Goal: Task Accomplishment & Management: Use online tool/utility

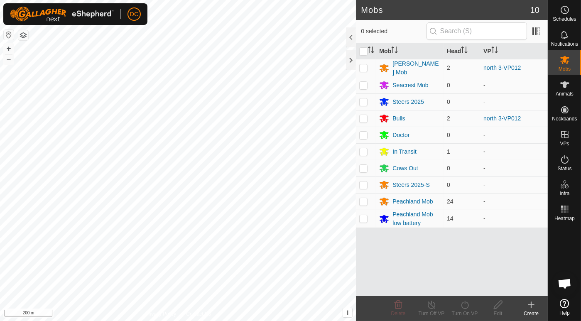
click at [296, 321] on html "DC Schedules Notifications Mobs Animals Neckbands VPs Status Infra Heatmap Help…" at bounding box center [290, 160] width 581 height 321
click at [272, 321] on html "DC Schedules Notifications Mobs Animals Neckbands VPs Status Infra Heatmap Help…" at bounding box center [290, 160] width 581 height 321
click at [309, 321] on html "DC Schedules Notifications Mobs Animals Neckbands VPs Status Infra Heatmap Help…" at bounding box center [290, 160] width 581 height 321
click at [308, 321] on html "DC Schedules Notifications Mobs Animals Neckbands VPs Status Infra Heatmap Help…" at bounding box center [290, 160] width 581 height 321
click at [363, 321] on html "DC Schedules Notifications Mobs Animals Neckbands VPs Status Infra Heatmap Help…" at bounding box center [290, 160] width 581 height 321
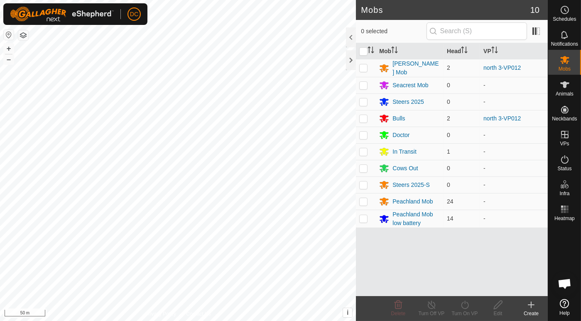
click at [269, 321] on html "DC Schedules Notifications Mobs Animals Neckbands VPs Status Infra Heatmap Help…" at bounding box center [290, 160] width 581 height 321
click at [565, 87] on icon at bounding box center [565, 84] width 9 height 7
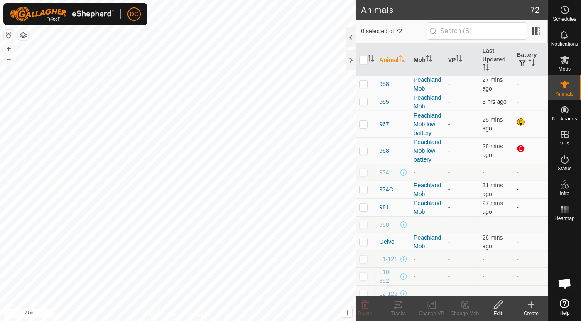
scroll to position [831, 0]
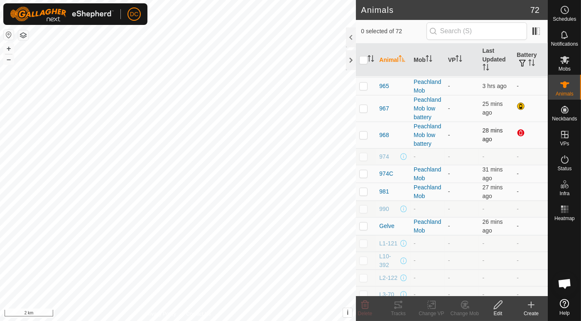
click at [368, 148] on td at bounding box center [366, 135] width 20 height 27
checkbox input "true"
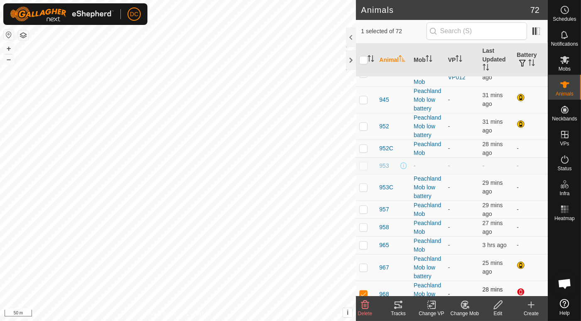
scroll to position [646, 0]
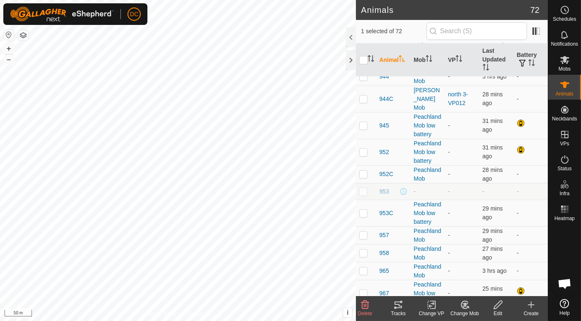
click at [364, 62] on p-checkbox at bounding box center [364, 58] width 8 height 7
checkbox input "true"
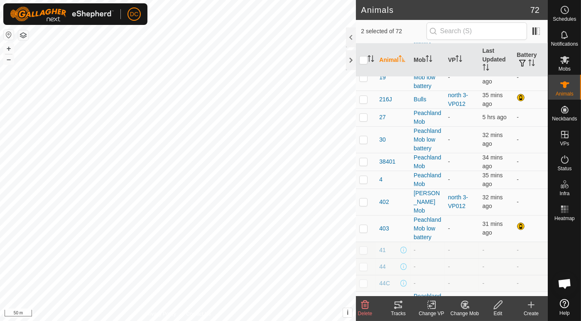
scroll to position [92, 0]
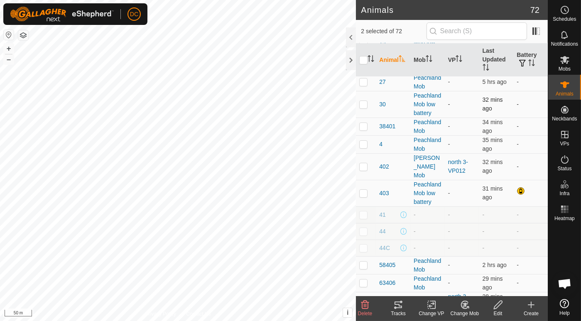
click at [366, 108] on p-checkbox at bounding box center [364, 104] width 8 height 7
checkbox input "true"
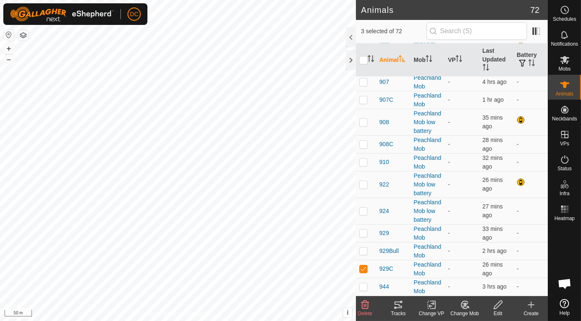
scroll to position [462, 0]
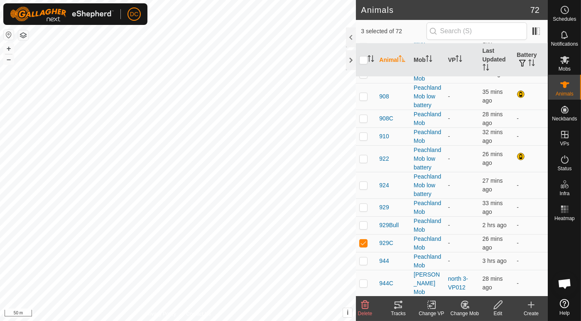
click at [363, 77] on p-checkbox at bounding box center [364, 74] width 8 height 7
checkbox input "true"
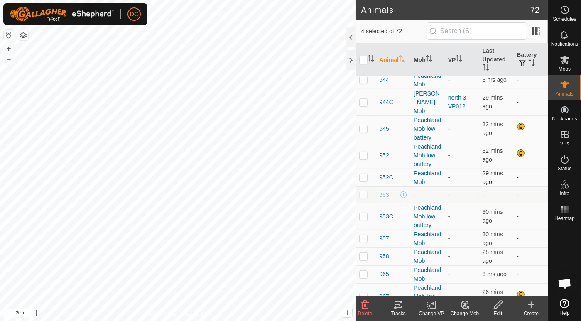
scroll to position [628, 0]
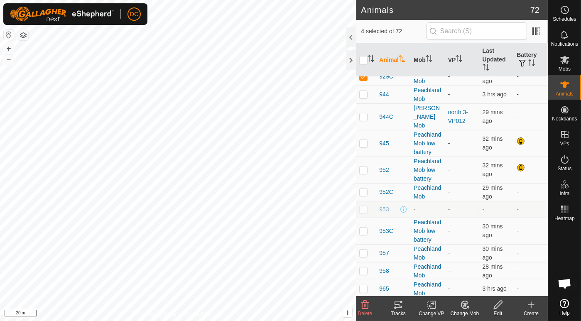
click at [363, 44] on p-checkbox at bounding box center [364, 40] width 8 height 7
checkbox input "true"
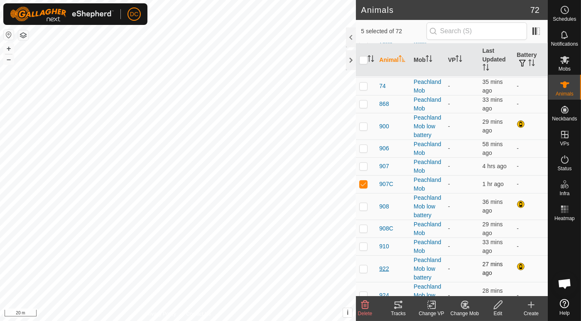
scroll to position [305, 0]
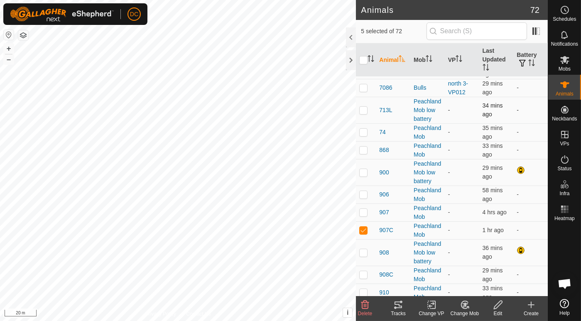
click at [363, 113] on p-checkbox at bounding box center [364, 110] width 8 height 7
checkbox input "true"
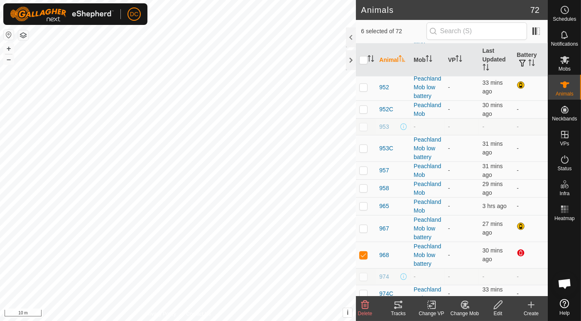
scroll to position [721, 0]
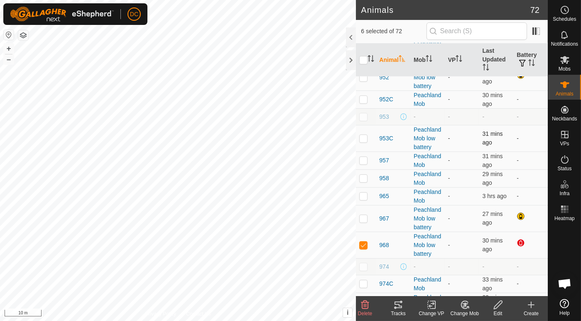
click at [362, 142] on p-checkbox at bounding box center [364, 138] width 8 height 7
checkbox input "true"
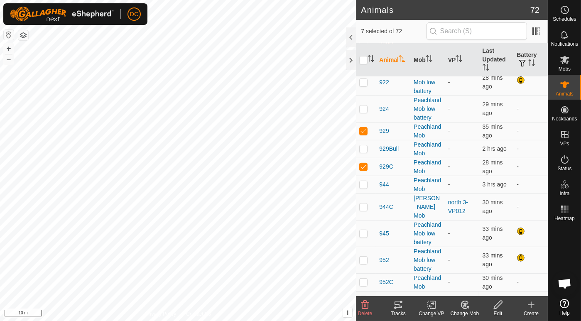
scroll to position [536, 0]
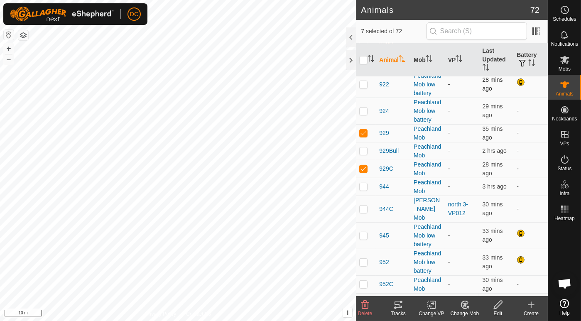
click at [364, 88] on p-checkbox at bounding box center [364, 84] width 8 height 7
checkbox input "true"
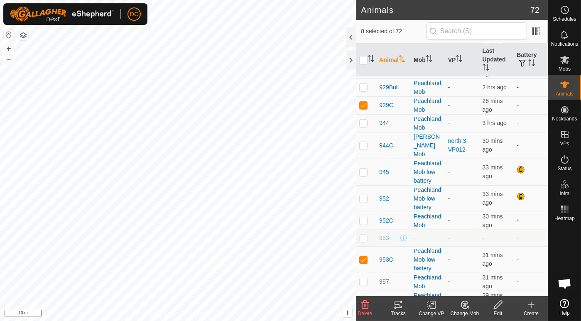
scroll to position [628, 0]
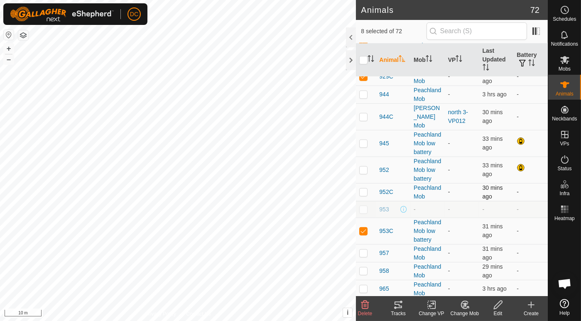
click at [367, 195] on p-checkbox at bounding box center [364, 192] width 8 height 7
checkbox input "true"
click at [363, 147] on p-checkbox at bounding box center [364, 143] width 8 height 7
checkbox input "true"
click at [396, 305] on icon at bounding box center [399, 305] width 10 height 10
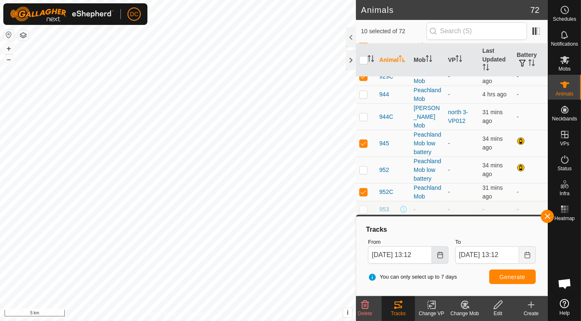
click at [437, 252] on icon "Choose Date" at bounding box center [440, 255] width 7 height 7
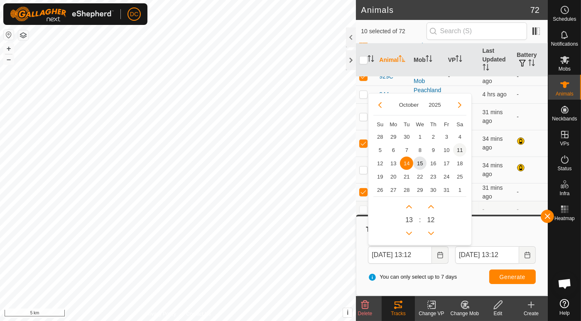
click at [458, 148] on span "11" at bounding box center [459, 149] width 13 height 13
type input "11 Oct, 2025 13:12"
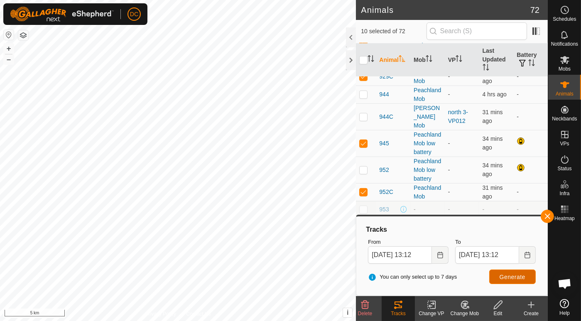
click at [512, 278] on span "Generate" at bounding box center [513, 277] width 26 height 7
click at [360, 198] on div "Animals 72 10 selected of 72 Animal Mob VP Last Updated Battery 153400 Peachlan…" at bounding box center [274, 160] width 548 height 321
click at [520, 162] on div "Animals 72 10 selected of 72 Animal Mob VP Last Updated Battery 153400 Peachlan…" at bounding box center [274, 160] width 548 height 321
click at [411, 185] on div "Animals 72 10 selected of 72 Animal Mob VP Last Updated Battery 153400 Peachlan…" at bounding box center [274, 160] width 548 height 321
click at [379, 183] on div "Animals 72 10 selected of 72 Animal Mob VP Last Updated Battery 153400 Peachlan…" at bounding box center [274, 160] width 548 height 321
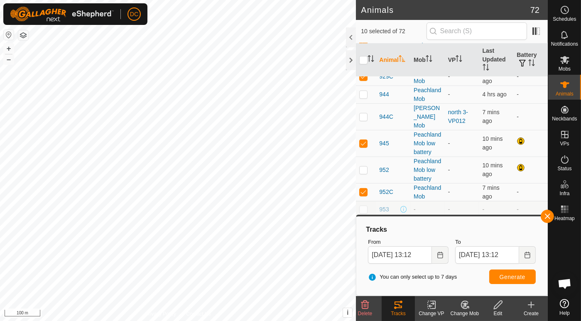
click at [457, 321] on html "DC Schedules Notifications Mobs Animals Neckbands VPs Status Infra Heatmap Help…" at bounding box center [290, 160] width 581 height 321
click at [273, 318] on body "DC Schedules Notifications Mobs Animals Neckbands VPs Status Infra Heatmap Help…" at bounding box center [290, 160] width 581 height 321
drag, startPoint x: 358, startPoint y: 239, endPoint x: 169, endPoint y: 337, distance: 213.2
click at [169, 321] on html "DC Schedules Notifications Mobs Animals Neckbands VPs Status Infra Heatmap Help…" at bounding box center [290, 160] width 581 height 321
click at [151, 321] on html "DC Schedules Notifications Mobs Animals Neckbands VPs Status Infra Heatmap Help…" at bounding box center [290, 160] width 581 height 321
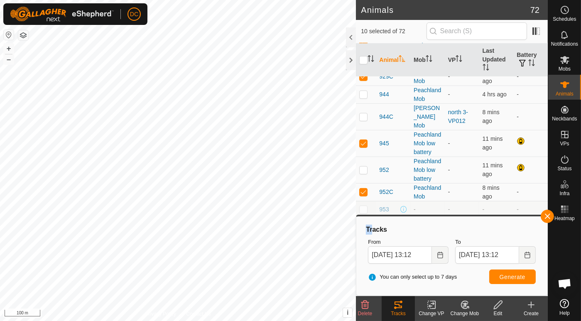
click at [342, 321] on html "DC Schedules Notifications Mobs Animals Neckbands VPs Status Infra Heatmap Help…" at bounding box center [290, 160] width 581 height 321
click at [466, 188] on div "Animals 72 10 selected of 72 Animal Mob VP Last Updated Battery 153400 Peachlan…" at bounding box center [274, 160] width 548 height 321
